Goal: Task Accomplishment & Management: Complete application form

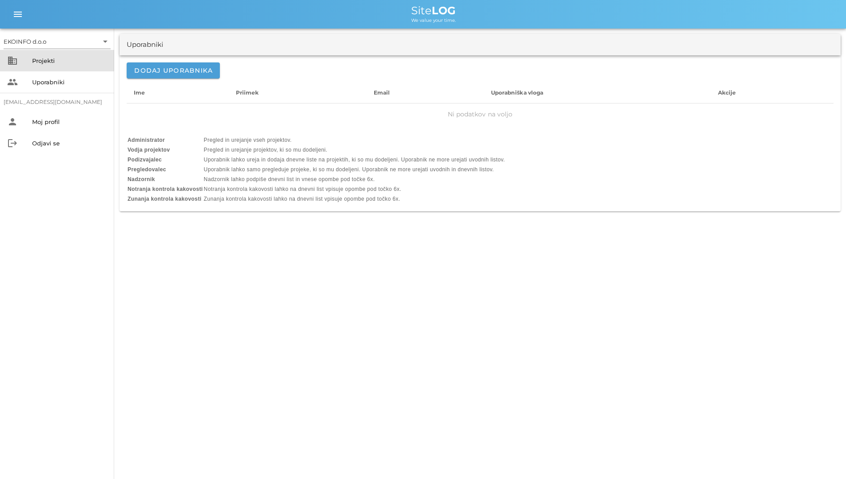
click at [82, 57] on div "Projekti" at bounding box center [69, 61] width 75 height 14
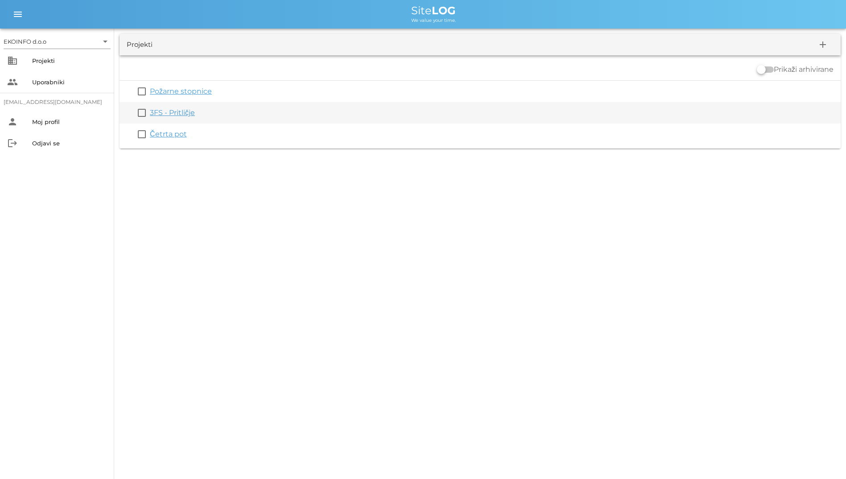
click at [188, 116] on link "3FS - Pritličje" at bounding box center [172, 112] width 45 height 8
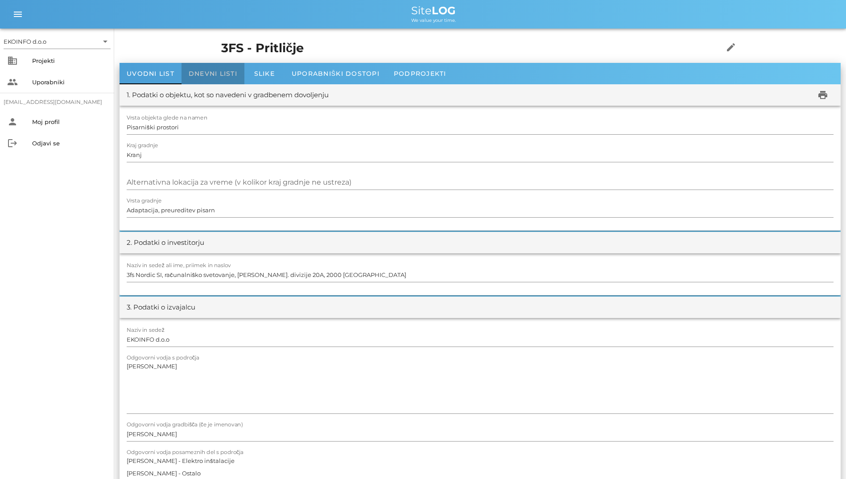
click at [205, 70] on span "Dnevni listi" at bounding box center [213, 74] width 49 height 8
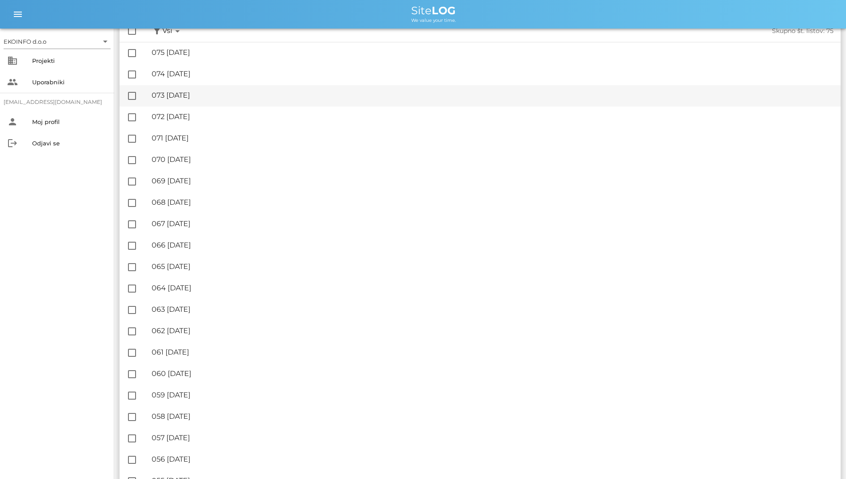
scroll to position [45, 0]
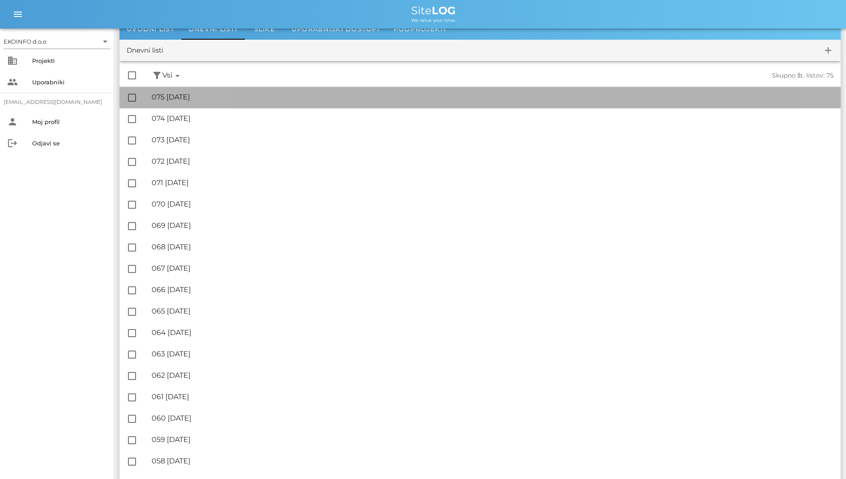
click at [230, 97] on div "🔏 075 [DATE]" at bounding box center [493, 97] width 682 height 8
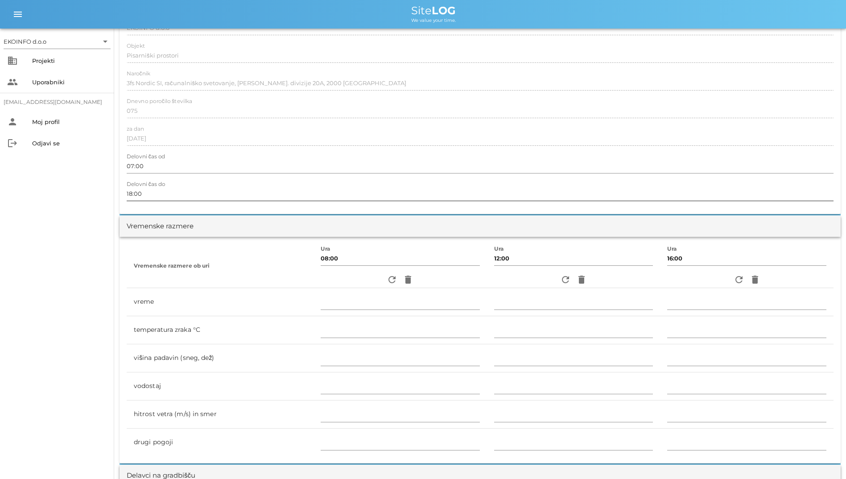
scroll to position [89, 0]
click at [387, 279] on icon "refresh" at bounding box center [392, 279] width 11 height 11
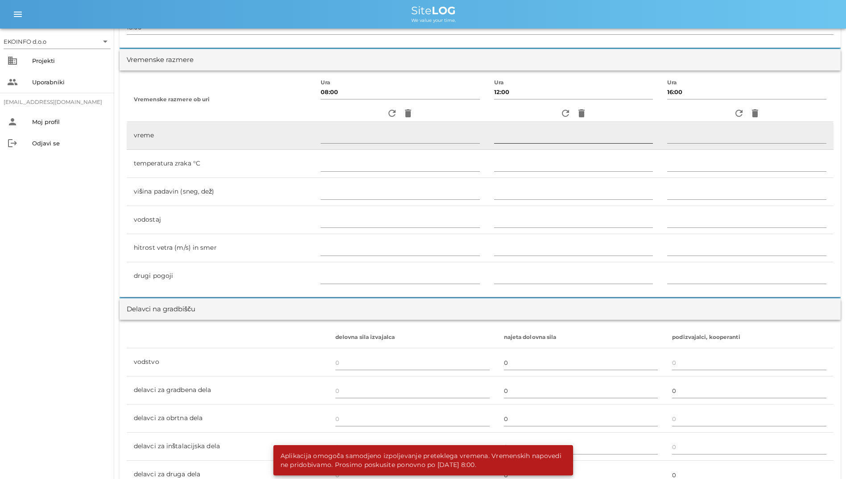
scroll to position [402, 0]
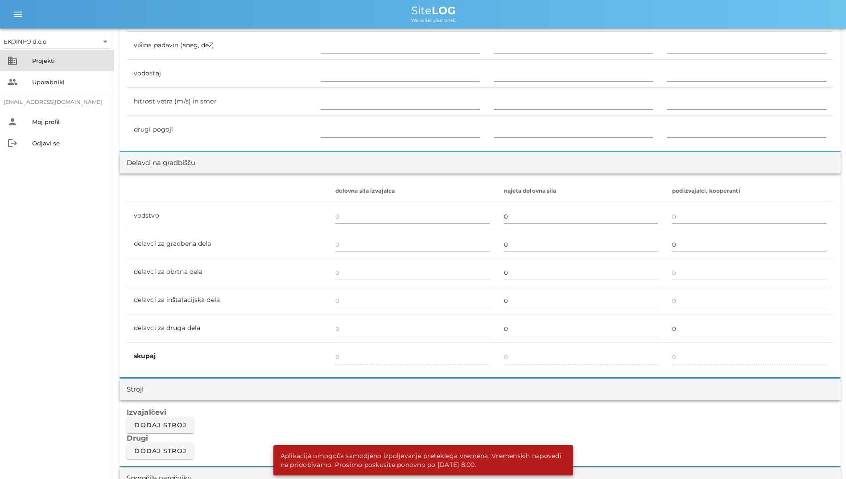
click at [58, 56] on div "Projekti" at bounding box center [69, 61] width 75 height 14
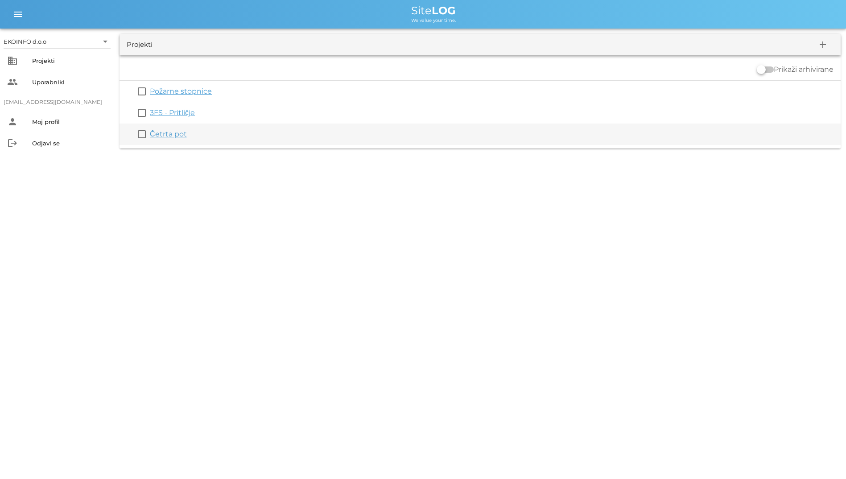
click at [166, 134] on link "Četrta pot" at bounding box center [168, 134] width 37 height 8
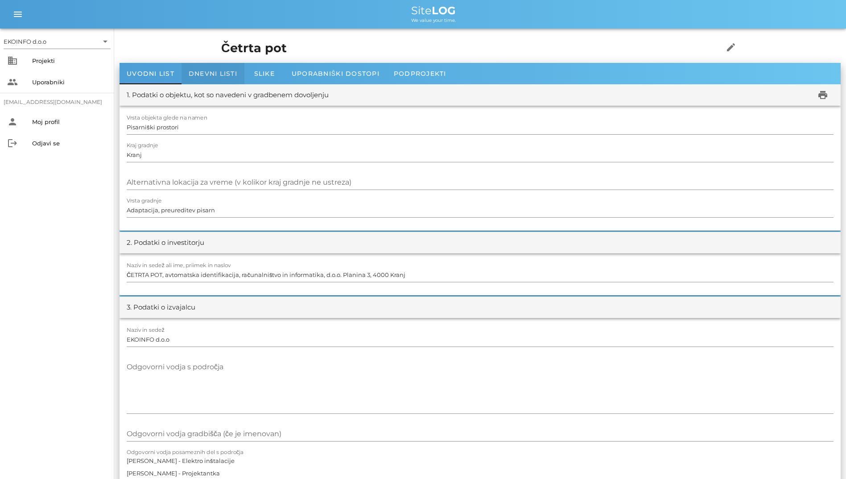
click at [205, 77] on span "Dnevni listi" at bounding box center [213, 74] width 49 height 8
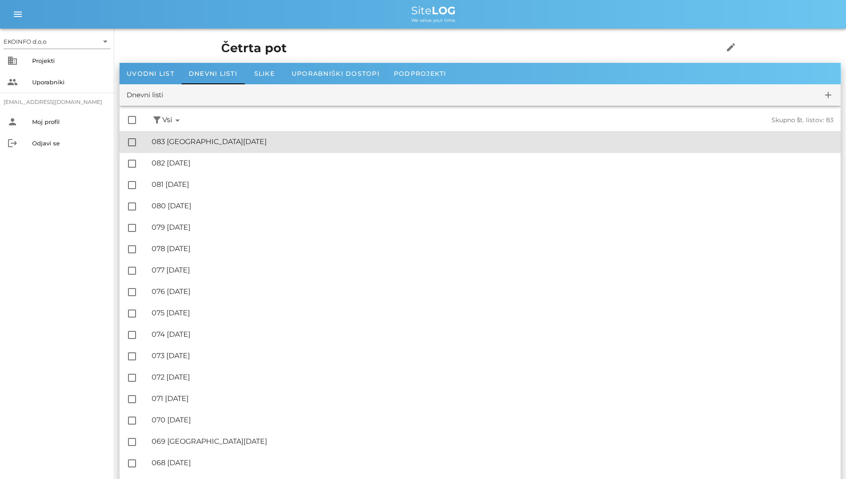
click at [229, 139] on div "🔏 083 [GEOGRAPHIC_DATA][DATE]" at bounding box center [493, 141] width 682 height 8
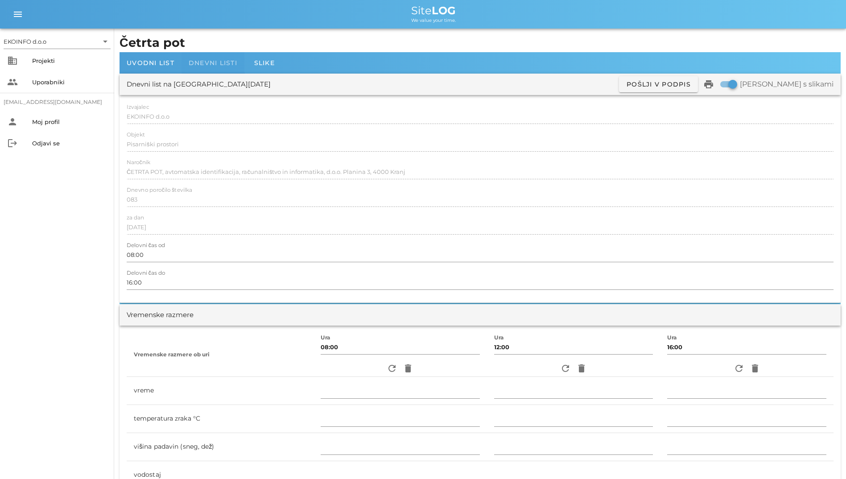
click at [221, 68] on div "Dnevni listi" at bounding box center [213, 62] width 63 height 21
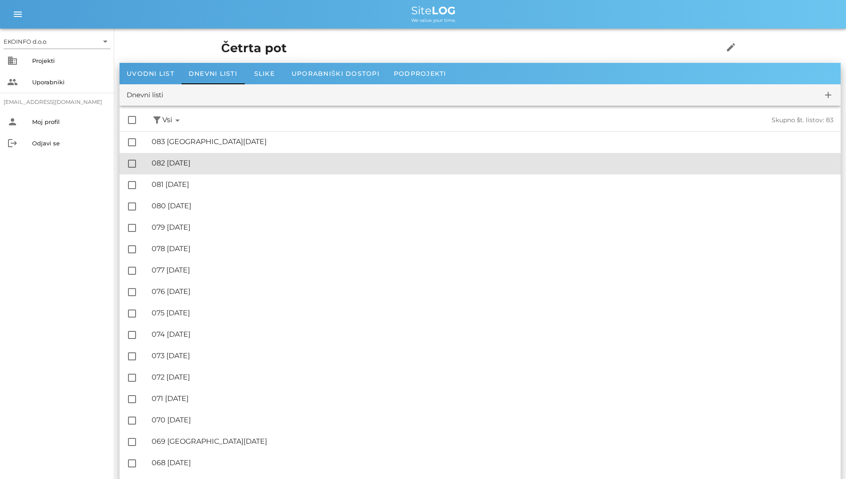
click at [207, 172] on div "🔏 082 [DATE] ✓ Podpisal: Nadzornik ✓ Podpisal: Sestavljalec ✓ Podpisal: Odgovor…" at bounding box center [493, 163] width 682 height 20
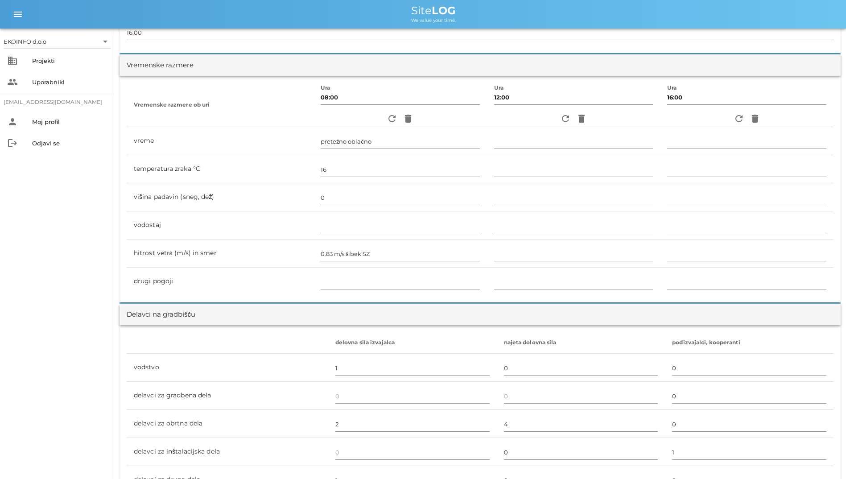
scroll to position [223, 0]
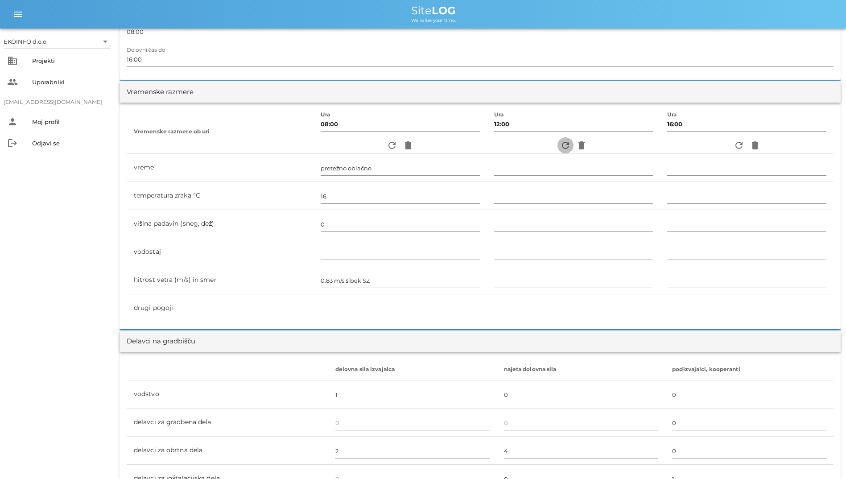
click at [565, 147] on icon "refresh" at bounding box center [565, 145] width 11 height 11
type input "oblačno"
type input "15"
type input "0"
type input "2.78 m/s šibek SZ"
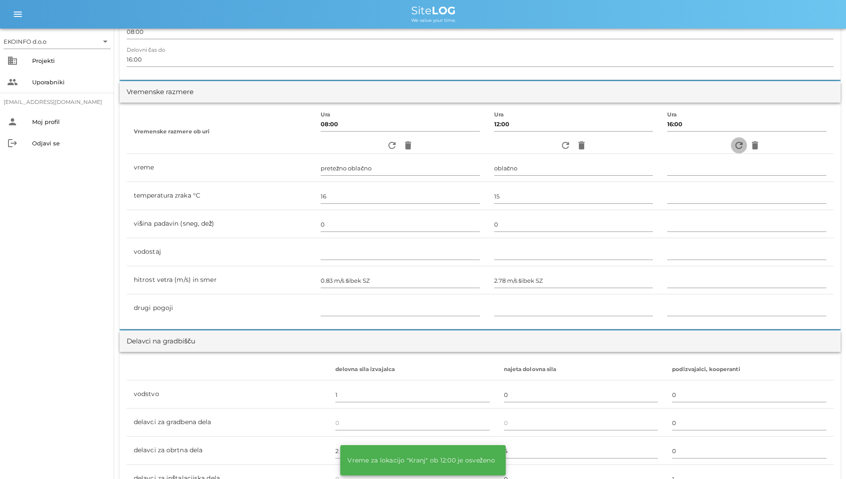
click at [740, 150] on icon "refresh" at bounding box center [739, 145] width 11 height 11
type input "oblačno"
type input "15"
type input "0"
type input "2.5 m/s šibek JV"
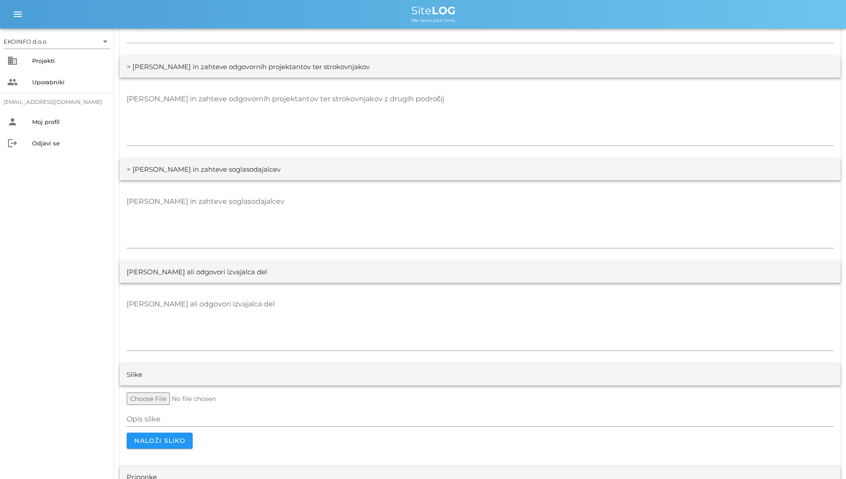
scroll to position [1595, 0]
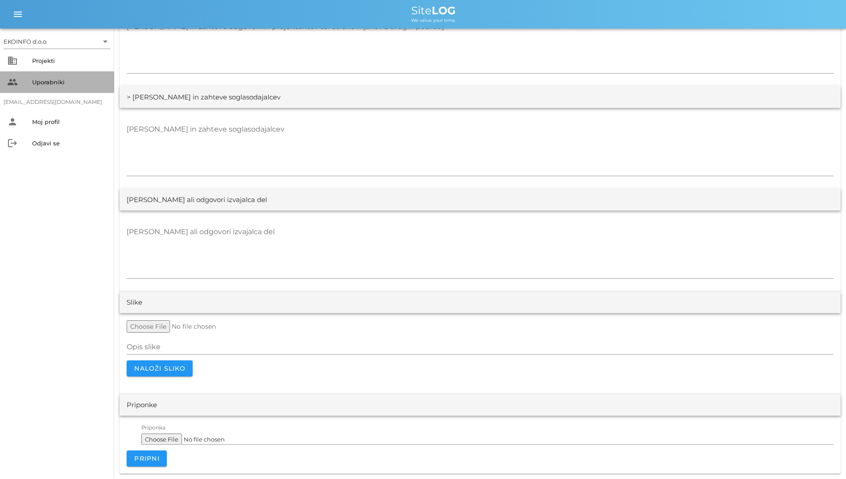
click at [39, 91] on div "people Uporabniki" at bounding box center [57, 81] width 114 height 21
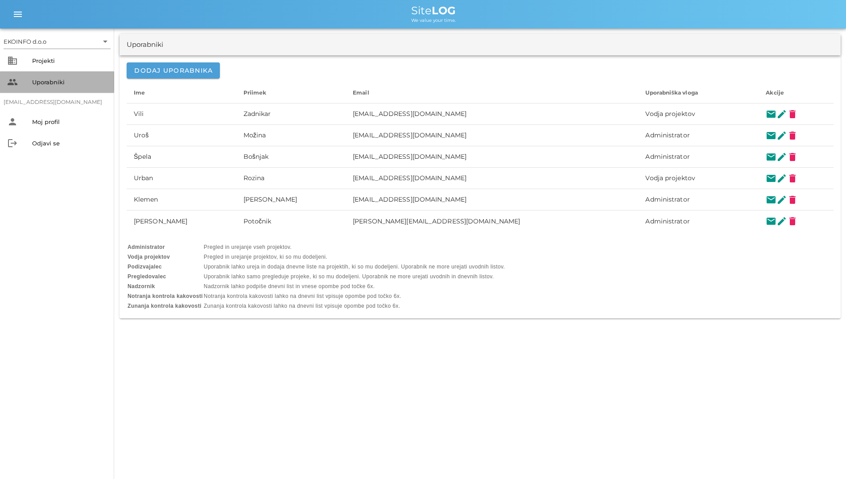
click at [46, 73] on div "people Uporabniki" at bounding box center [57, 81] width 114 height 21
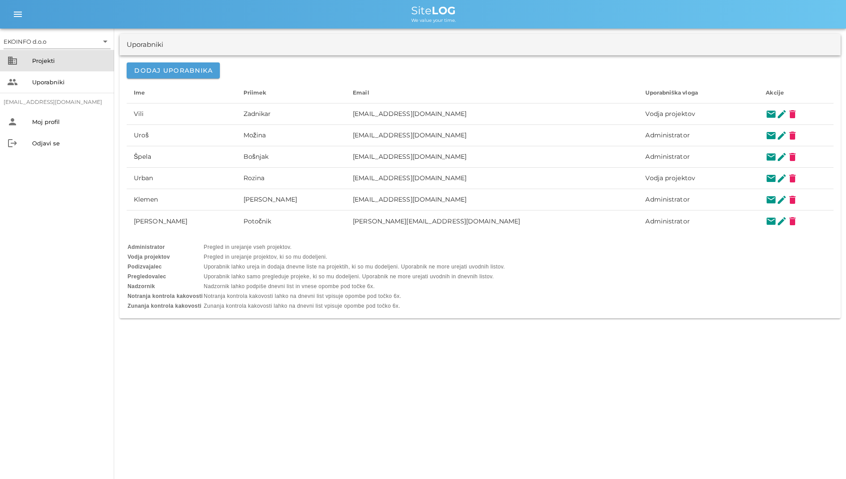
click at [56, 60] on div "Projekti" at bounding box center [69, 60] width 75 height 7
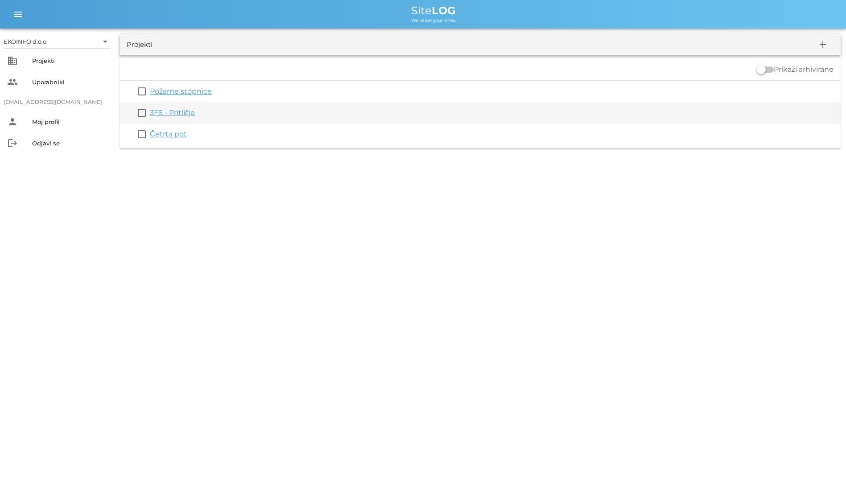
click at [182, 108] on div "3FS - Pritličje" at bounding box center [493, 113] width 687 height 11
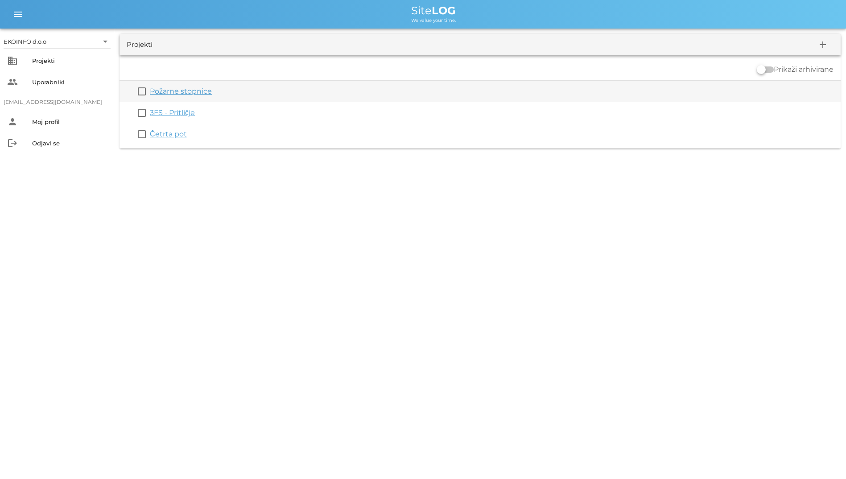
click at [190, 94] on link "Požarne stopnice" at bounding box center [181, 91] width 62 height 8
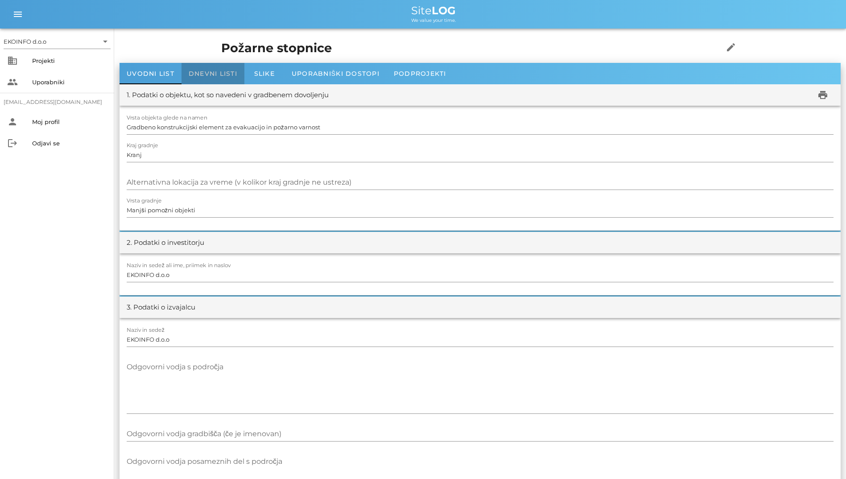
click at [213, 67] on div "Dnevni listi" at bounding box center [213, 73] width 63 height 21
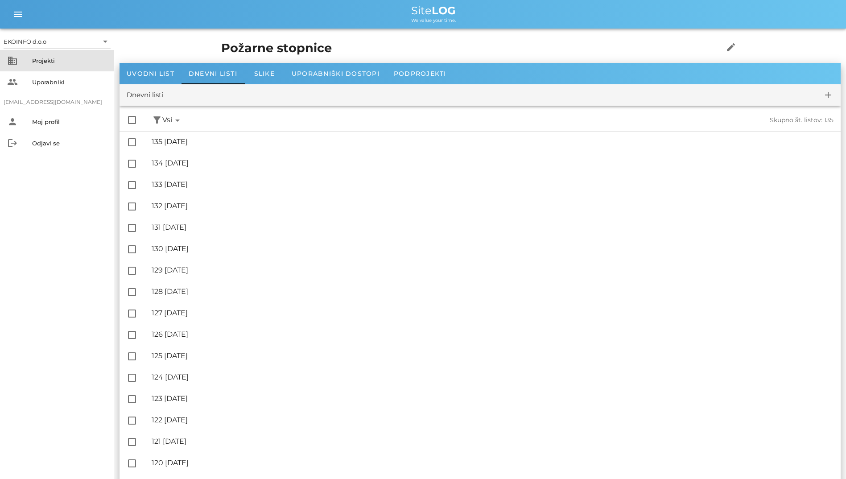
click at [37, 62] on div "Projekti" at bounding box center [69, 60] width 75 height 7
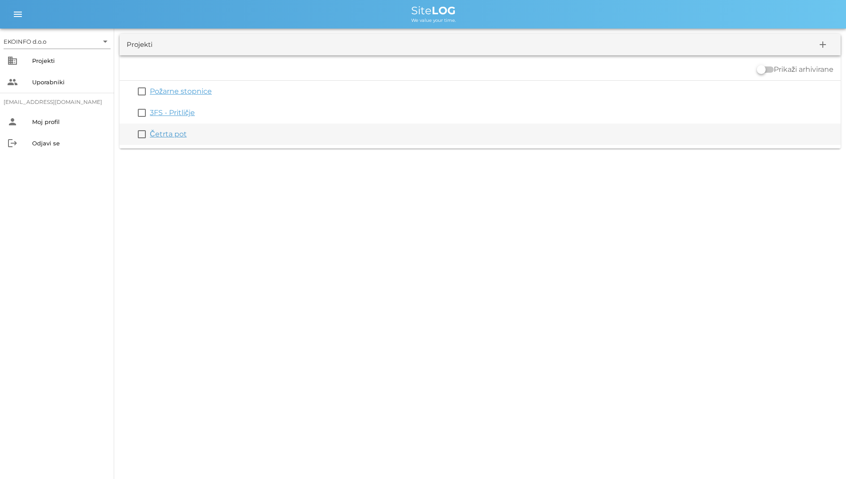
click at [161, 134] on link "Četrta pot" at bounding box center [168, 134] width 37 height 8
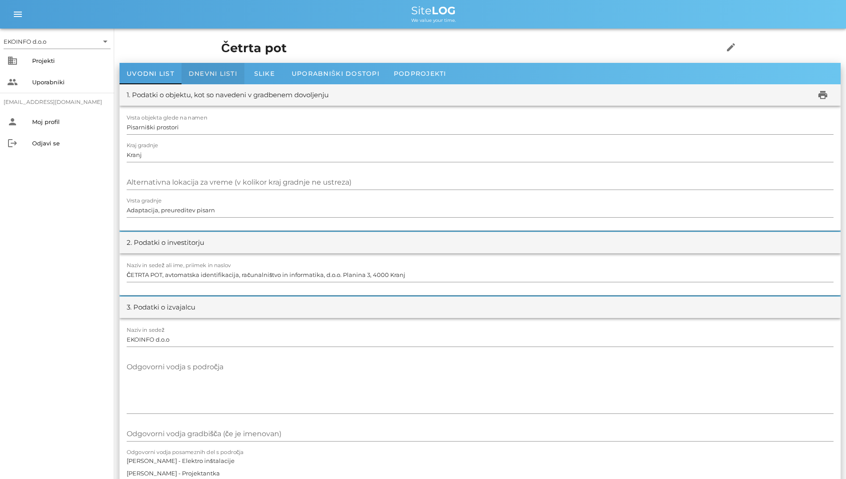
click at [190, 72] on span "Dnevni listi" at bounding box center [213, 74] width 49 height 8
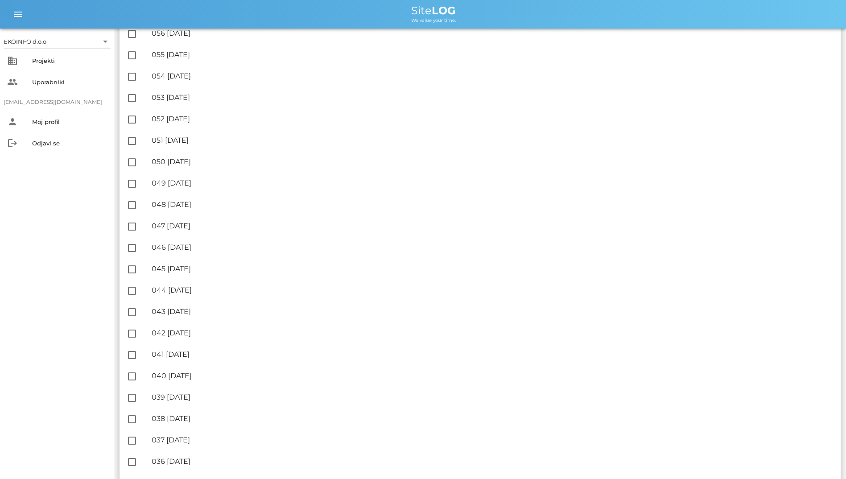
scroll to position [848, 0]
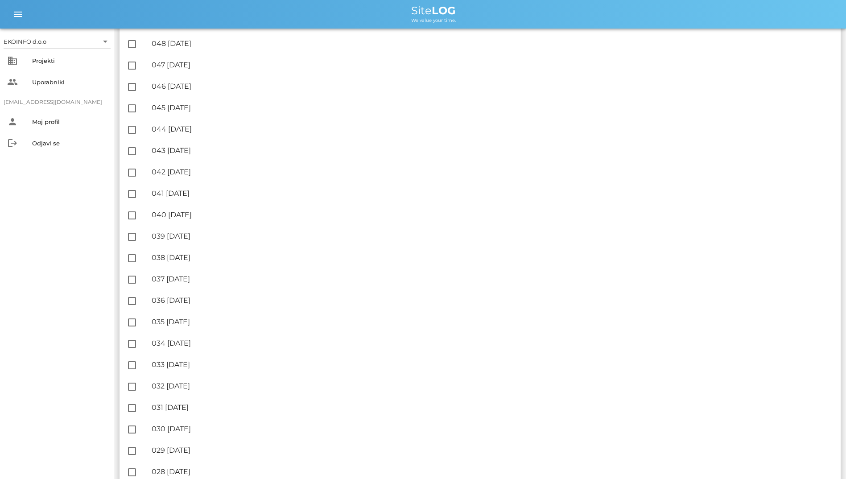
click at [47, 391] on div "EKOINFO d.o.o arrow_drop_down business Projekti people Uporabniki [EMAIL_ADDRES…" at bounding box center [57, 254] width 114 height 451
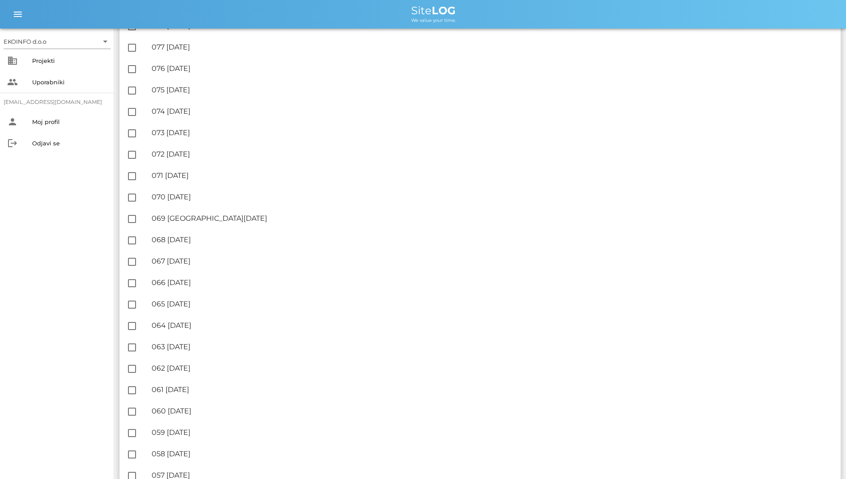
scroll to position [0, 0]
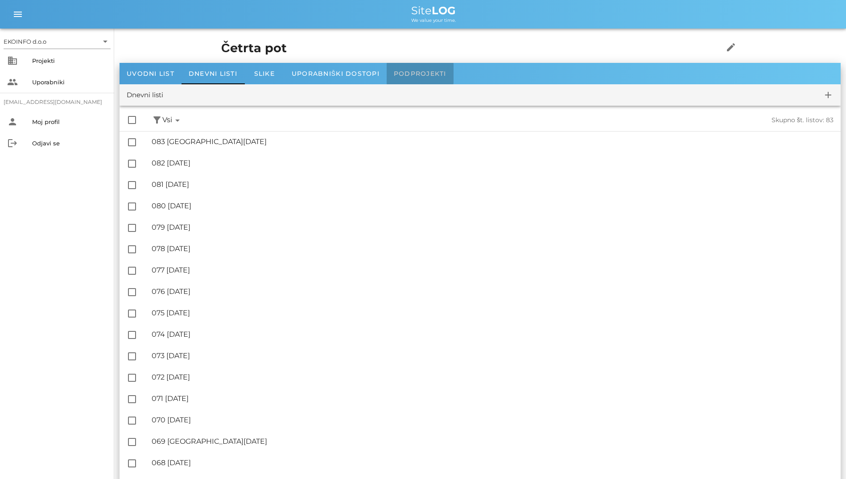
click at [406, 75] on span "Podprojekti" at bounding box center [420, 74] width 53 height 8
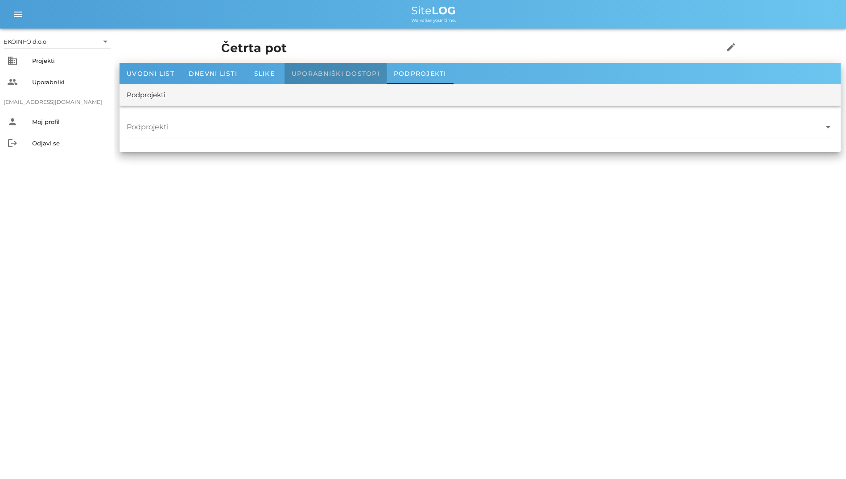
click at [305, 72] on span "Uporabniški dostopi" at bounding box center [336, 74] width 88 height 8
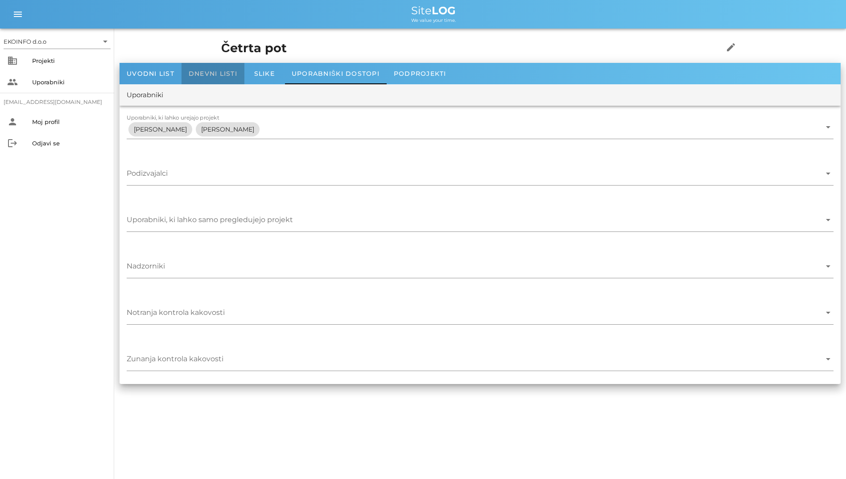
click at [241, 74] on div "Dnevni listi" at bounding box center [213, 73] width 63 height 21
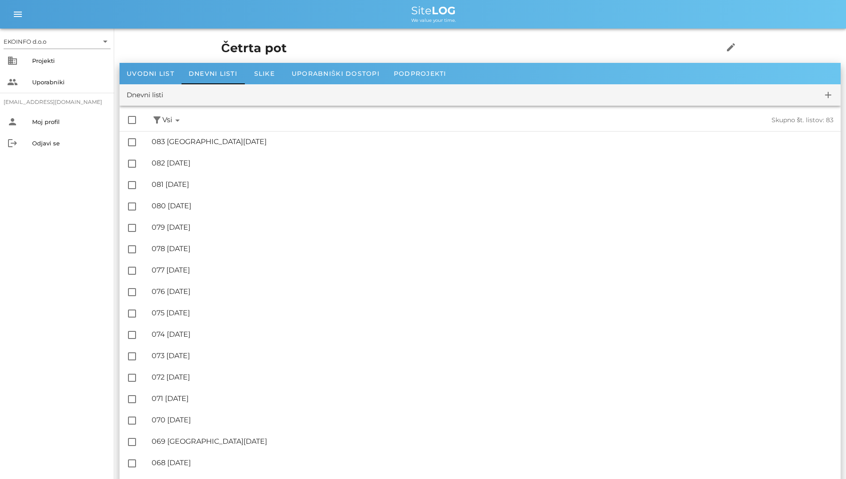
click at [173, 116] on span "Vsi arrow_drop_down" at bounding box center [172, 120] width 21 height 11
click at [159, 121] on button "filter_alt" at bounding box center [157, 120] width 11 height 11
click at [194, 157] on div "✓ Nepodpisani" at bounding box center [192, 161] width 60 height 21
click at [161, 121] on button "filter_alt" at bounding box center [157, 120] width 11 height 11
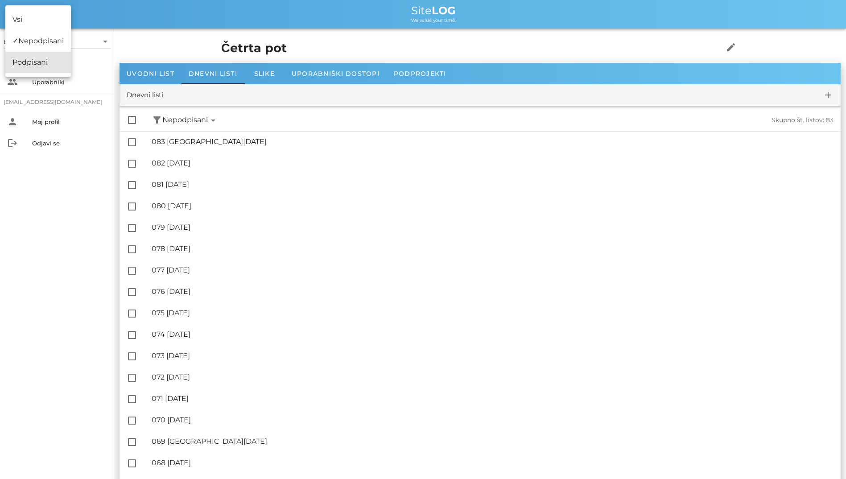
click at [31, 64] on div "✓ Podpisani" at bounding box center [38, 62] width 66 height 21
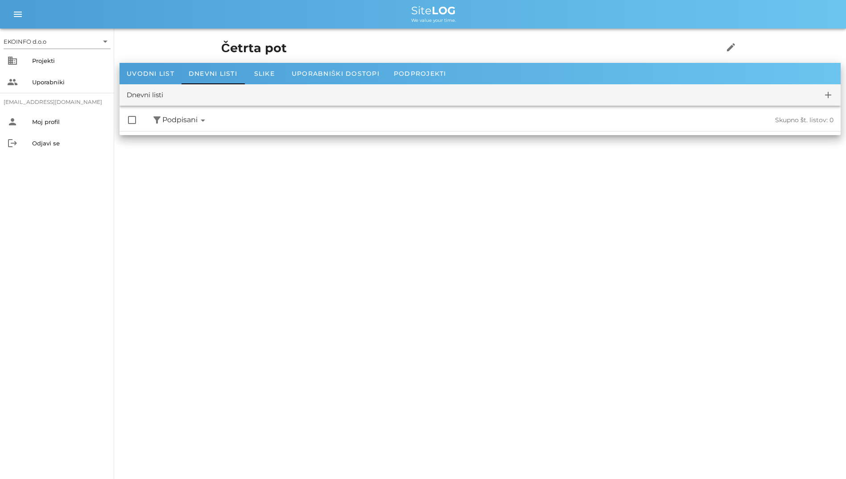
click at [211, 122] on div "check_box_outline_blank filter_alt Podpisani arrow_drop_down Nepodpisani arrow_…" at bounding box center [480, 120] width 721 height 22
click at [154, 122] on button "filter_alt" at bounding box center [157, 120] width 11 height 11
click at [41, 46] on div "✓ Nepodpisani" at bounding box center [35, 40] width 60 height 21
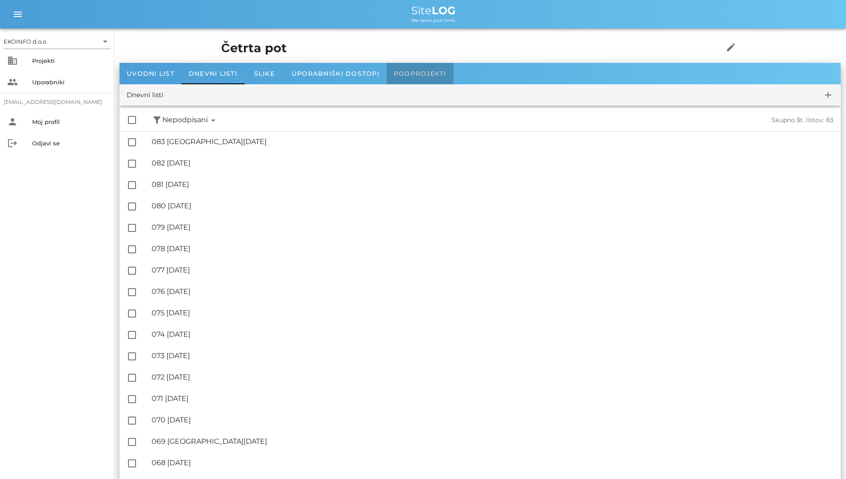
click at [389, 73] on div "Podprojekti" at bounding box center [420, 73] width 67 height 21
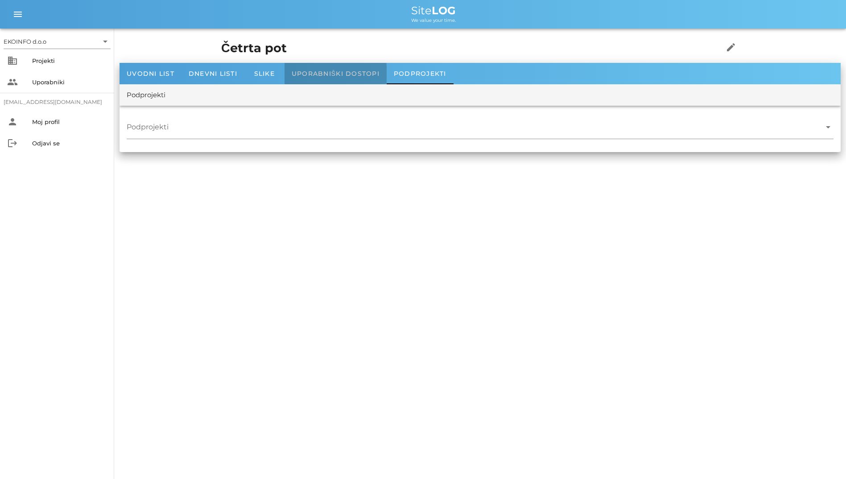
click at [330, 83] on div "Uporabniški dostopi" at bounding box center [336, 73] width 102 height 21
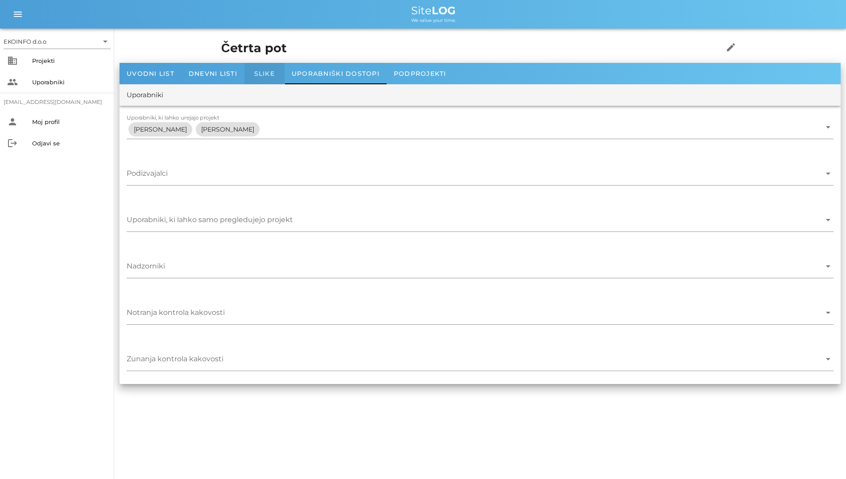
click at [274, 78] on div "Slike" at bounding box center [264, 73] width 40 height 21
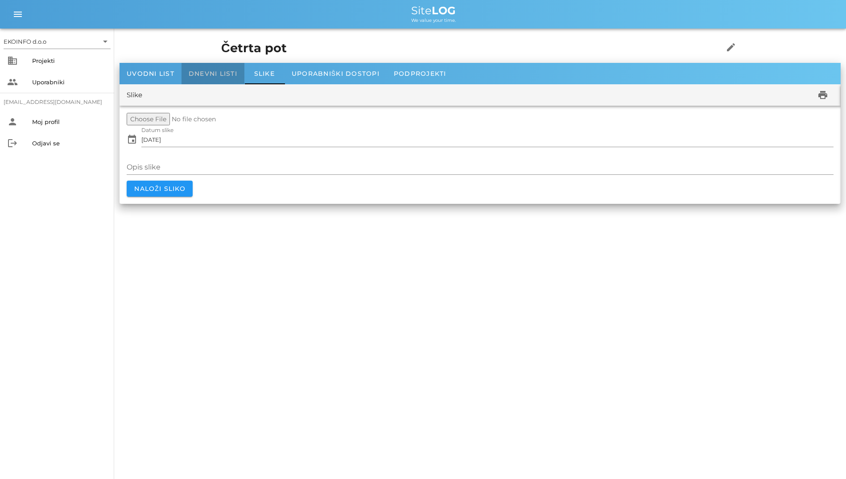
click at [219, 78] on div "Dnevni listi" at bounding box center [213, 73] width 63 height 21
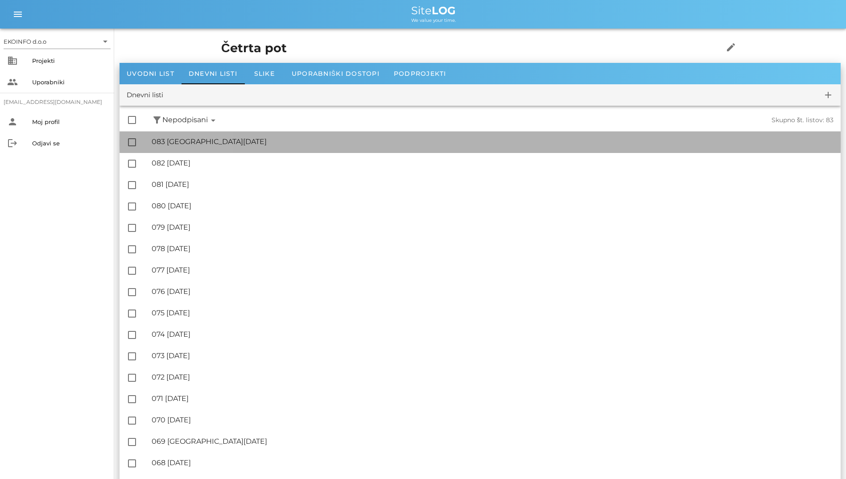
click at [232, 139] on div "🔏 083 [GEOGRAPHIC_DATA][DATE]" at bounding box center [493, 141] width 682 height 8
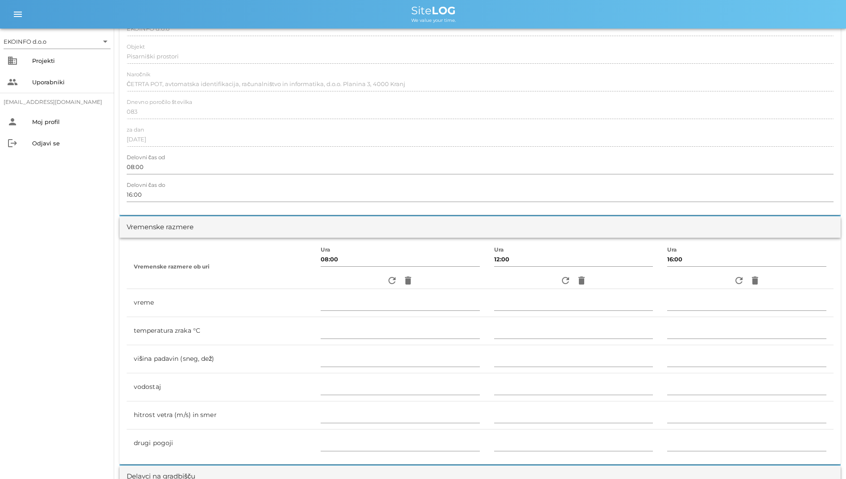
scroll to position [268, 0]
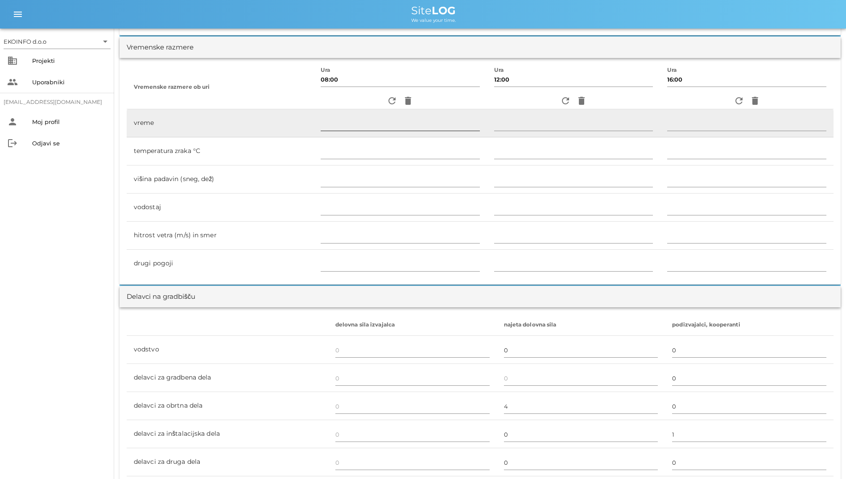
click at [389, 117] on input "text" at bounding box center [400, 123] width 159 height 14
click at [384, 109] on td at bounding box center [401, 123] width 174 height 28
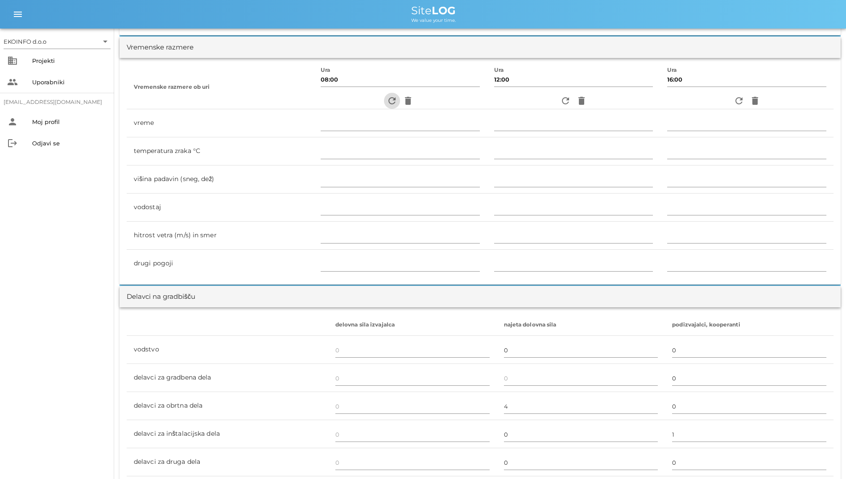
click at [387, 103] on icon "refresh" at bounding box center [392, 100] width 11 height 11
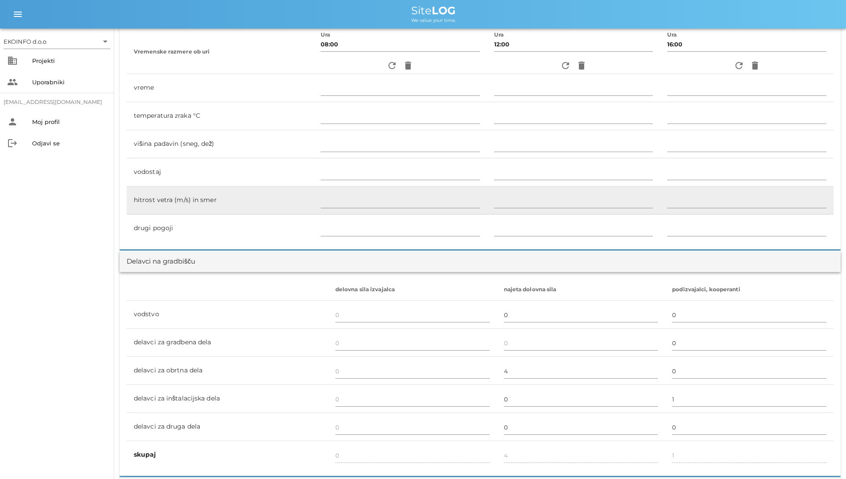
scroll to position [280, 0]
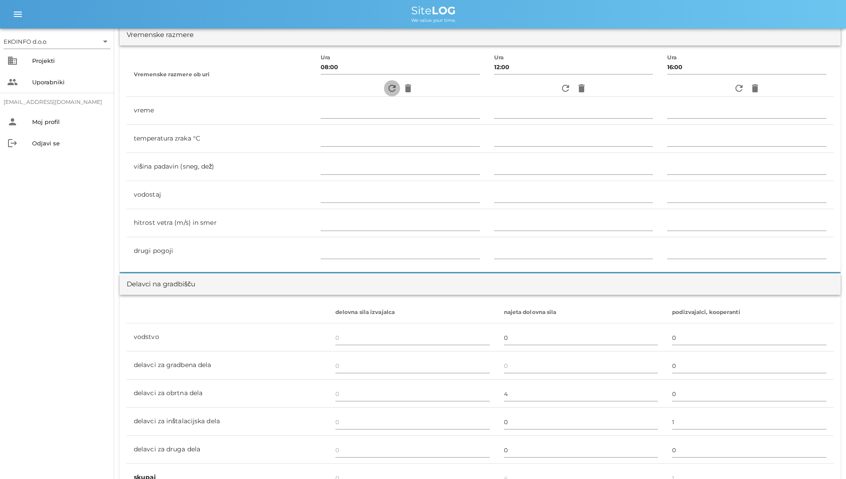
click at [388, 86] on icon "refresh" at bounding box center [392, 88] width 11 height 11
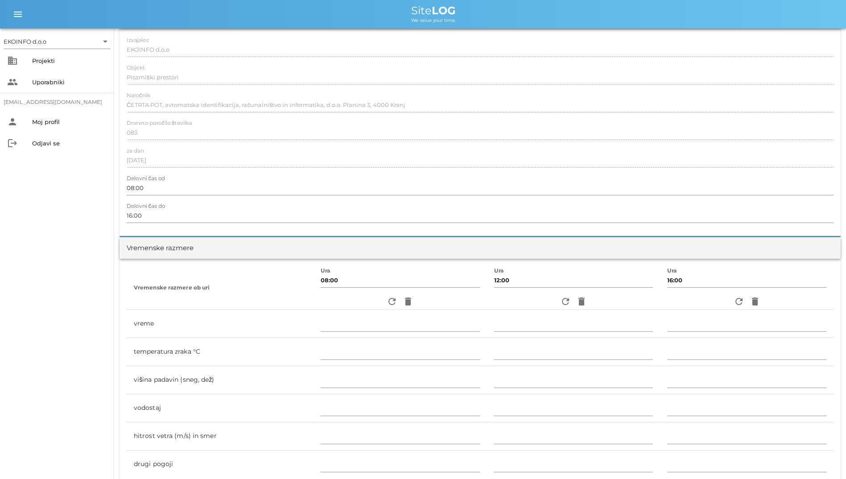
scroll to position [89, 0]
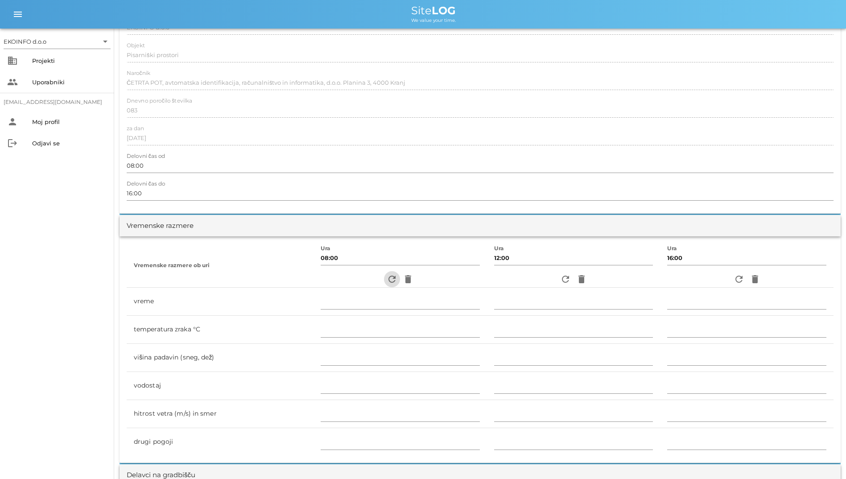
click at [387, 283] on icon "refresh" at bounding box center [392, 279] width 11 height 11
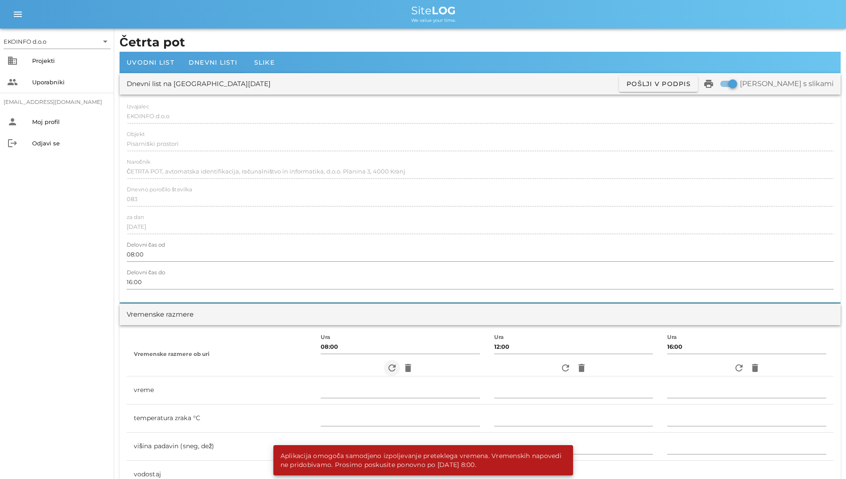
scroll to position [0, 0]
click at [215, 65] on span "Dnevni listi" at bounding box center [213, 63] width 49 height 8
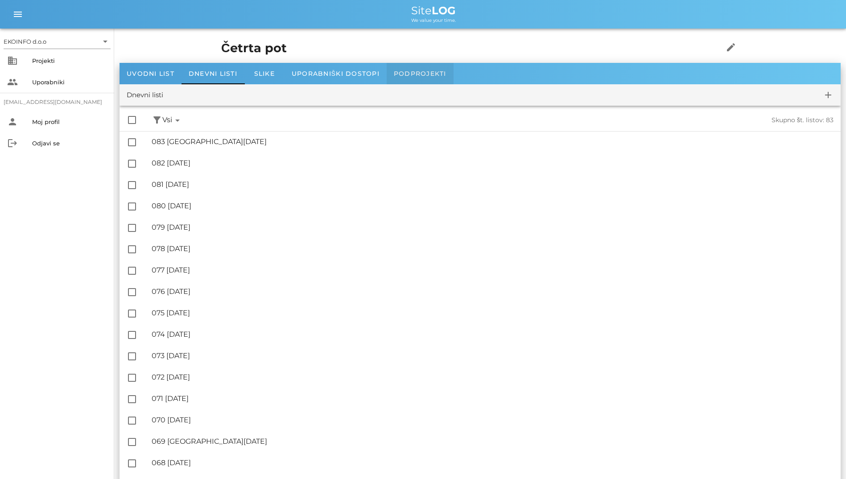
click at [408, 75] on span "Podprojekti" at bounding box center [420, 74] width 53 height 8
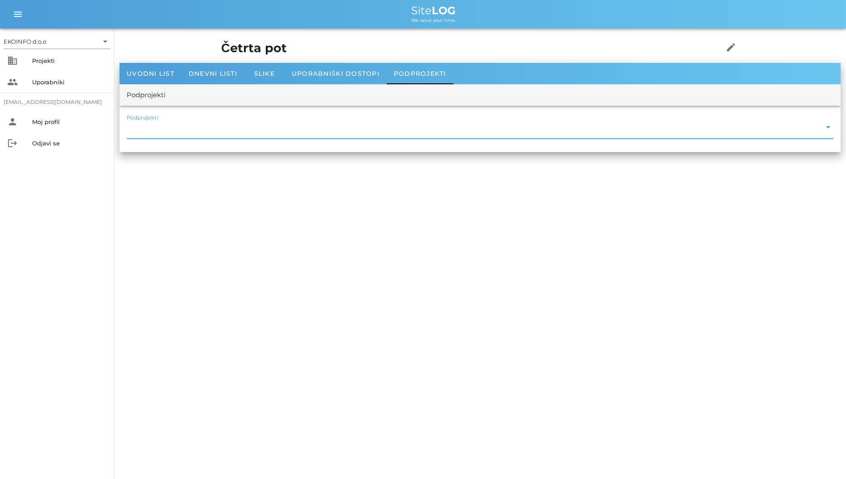
click at [181, 130] on input "Podprojekti" at bounding box center [474, 129] width 695 height 14
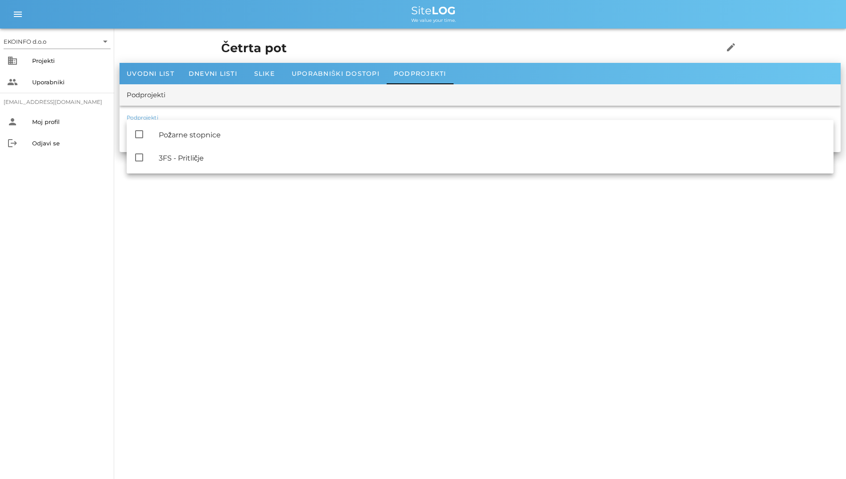
click at [186, 100] on div "Podprojekti" at bounding box center [480, 94] width 721 height 21
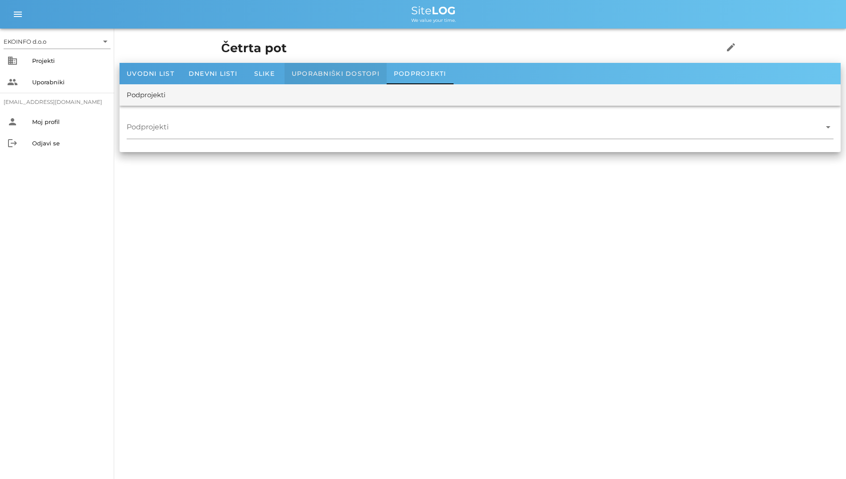
click at [306, 79] on div "Uporabniški dostopi" at bounding box center [336, 73] width 102 height 21
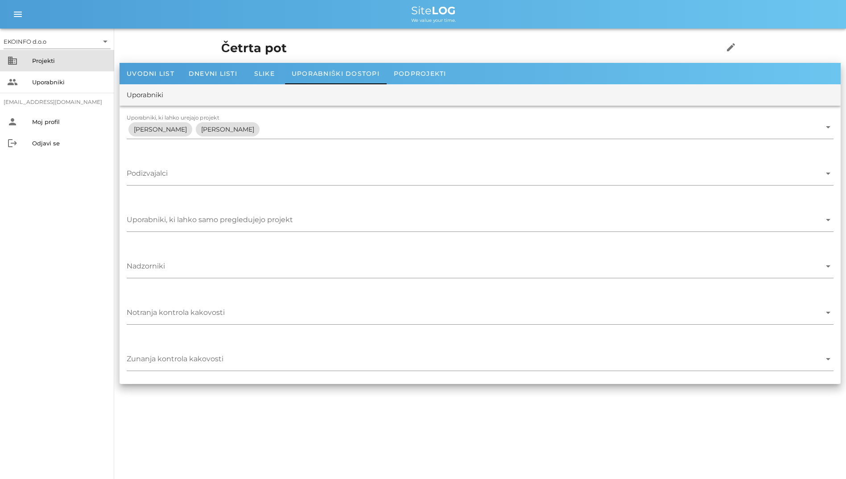
click at [33, 62] on div "Projekti" at bounding box center [69, 60] width 75 height 7
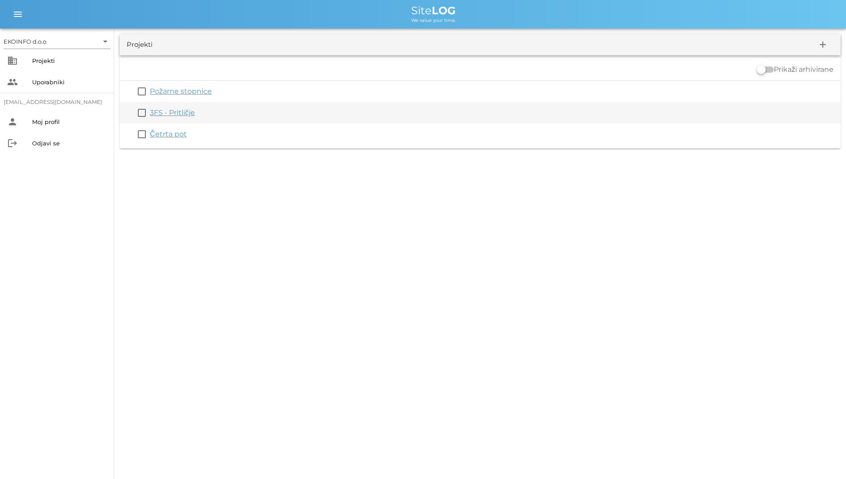
click at [164, 116] on link "3FS - Pritličje" at bounding box center [172, 112] width 45 height 8
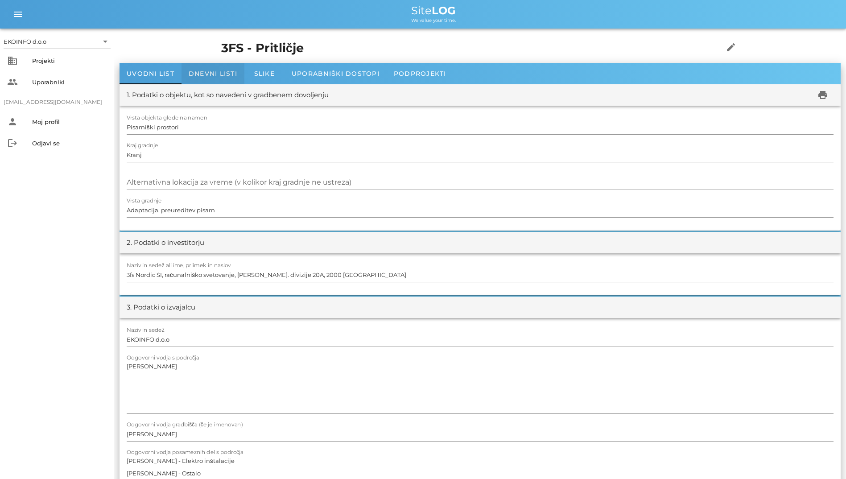
click at [203, 75] on span "Dnevni listi" at bounding box center [213, 74] width 49 height 8
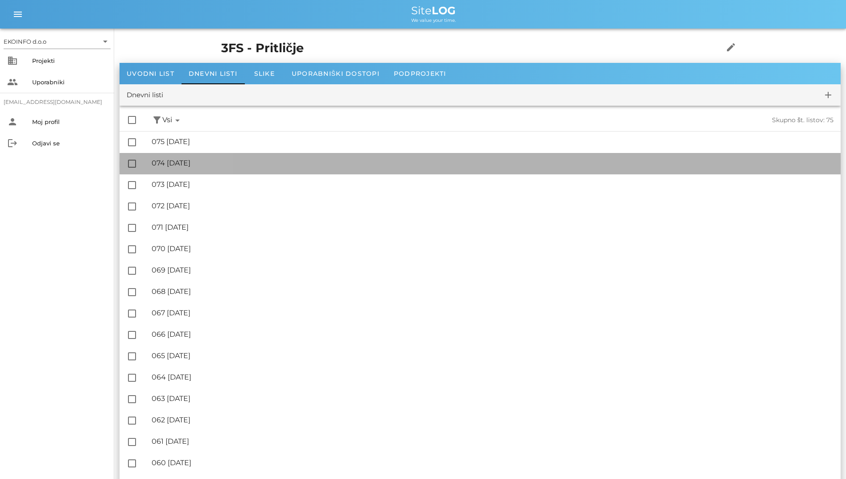
click at [229, 159] on div "🔏 074 [DATE]" at bounding box center [493, 163] width 682 height 8
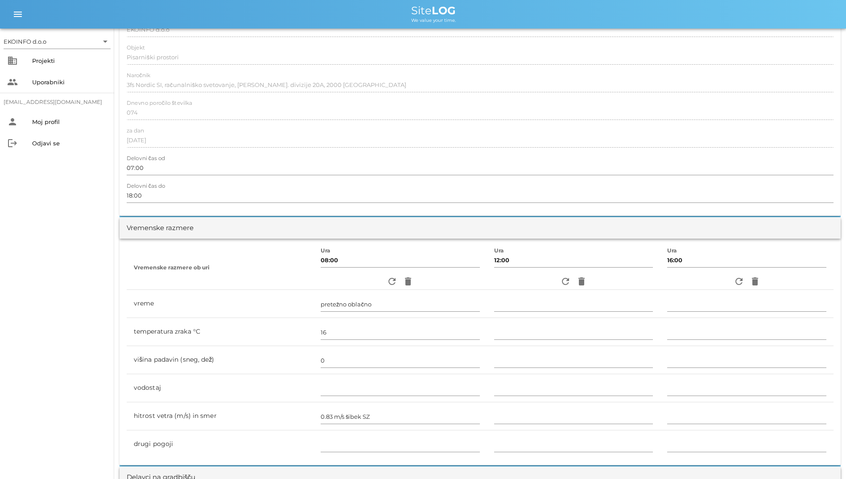
scroll to position [178, 0]
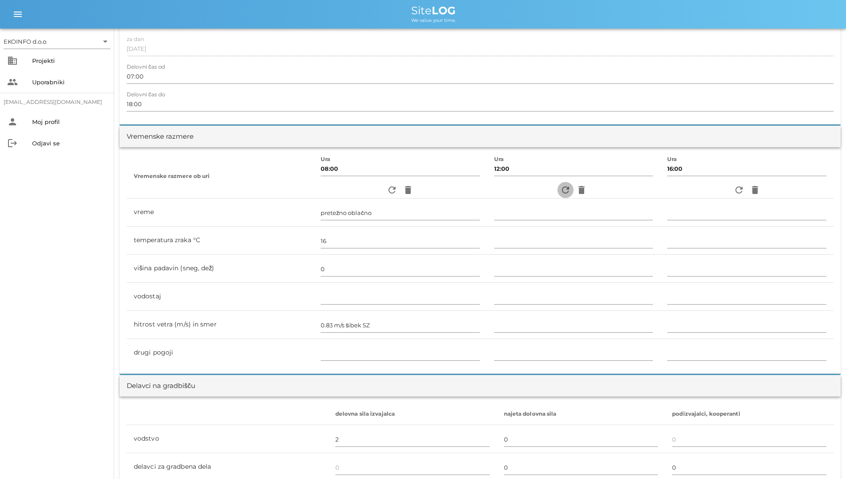
click at [564, 190] on icon "refresh" at bounding box center [565, 190] width 11 height 11
type input "oblačno"
type input "15"
type input "0"
type input "2.78 m/s šibek SZ"
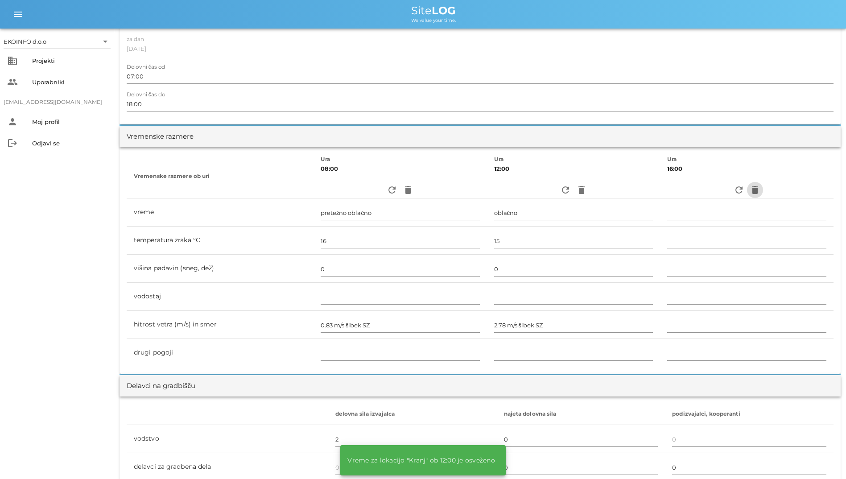
click at [747, 190] on span "delete" at bounding box center [755, 190] width 16 height 11
click at [739, 191] on icon "refresh" at bounding box center [739, 190] width 11 height 11
type input "oblačno"
type input "15"
type input "0"
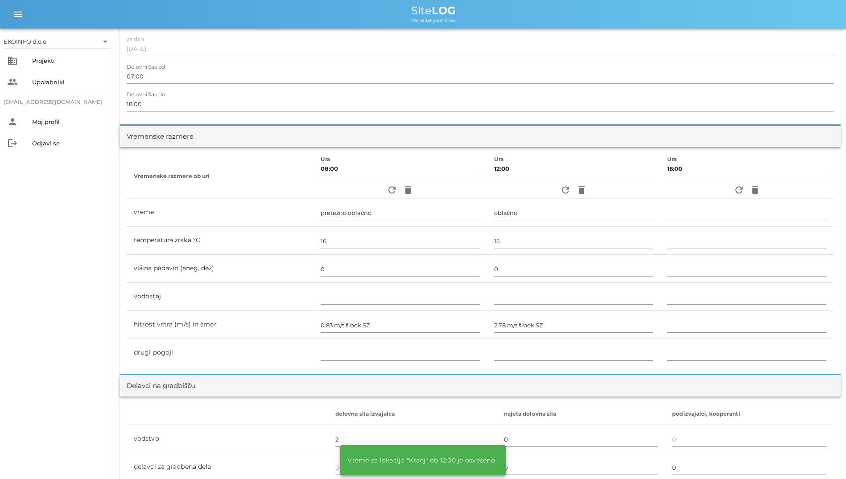
type input "2.5 m/s šibek JV"
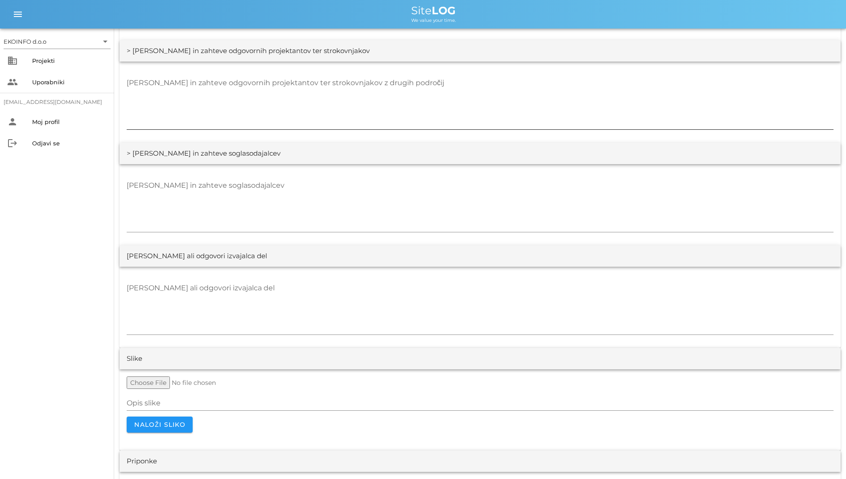
scroll to position [1645, 0]
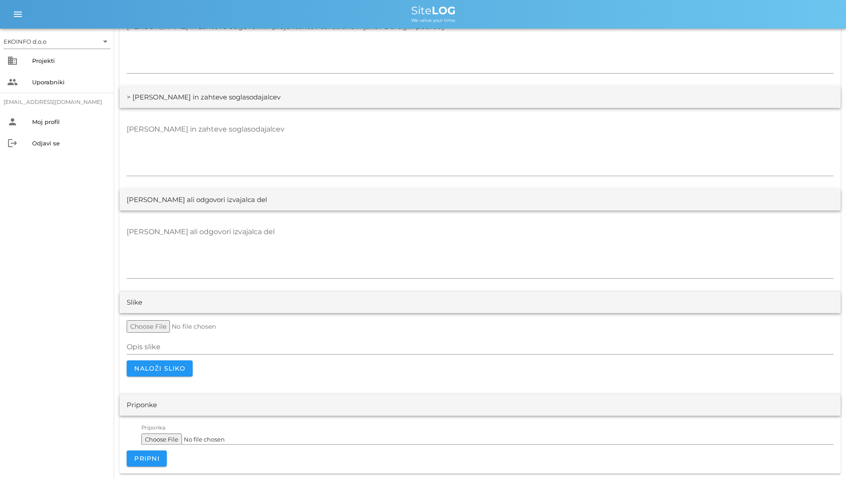
click at [712, 330] on div at bounding box center [480, 326] width 707 height 12
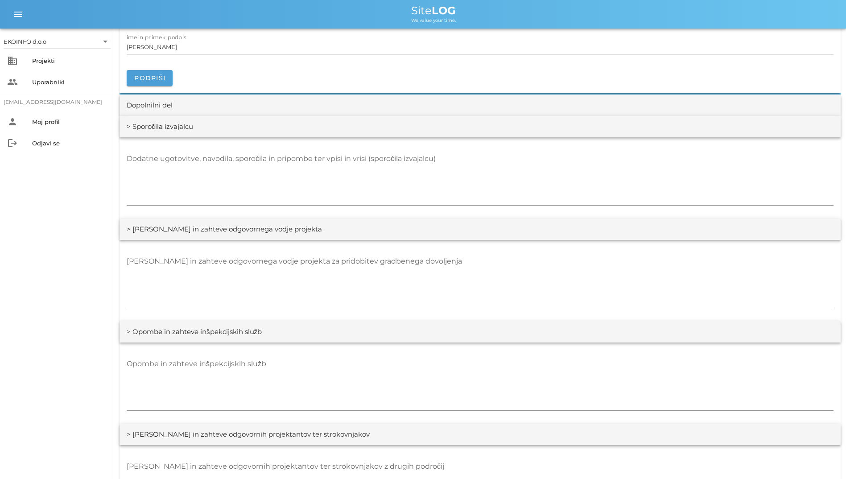
scroll to position [1199, 0]
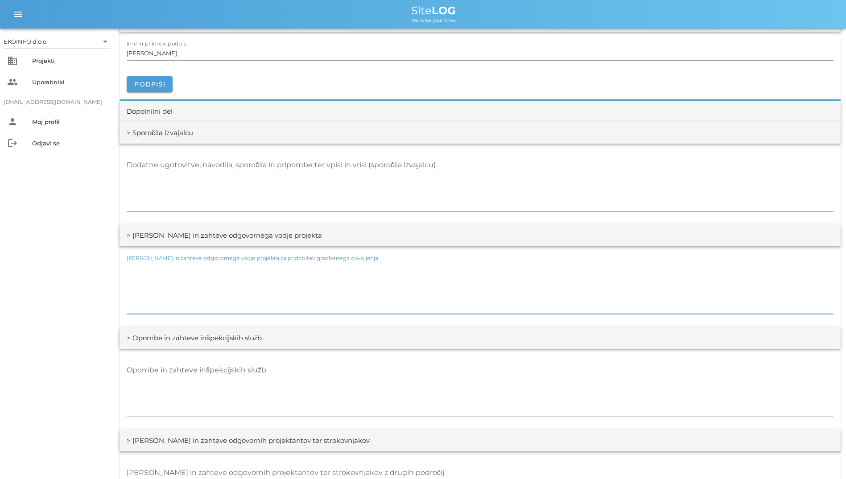
click at [765, 298] on textarea "[PERSON_NAME] in zahteve odgovornega vodje projekta za pridobitev gradbenega do…" at bounding box center [480, 288] width 707 height 54
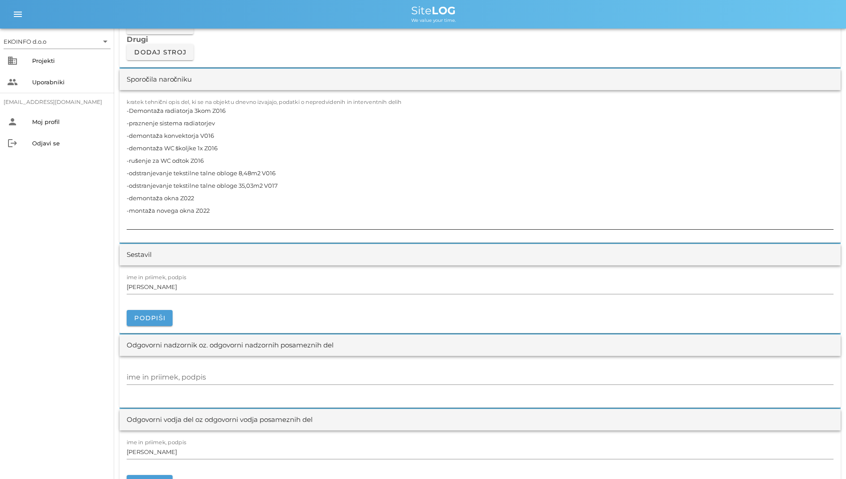
scroll to position [803, 0]
